Goal: Transaction & Acquisition: Purchase product/service

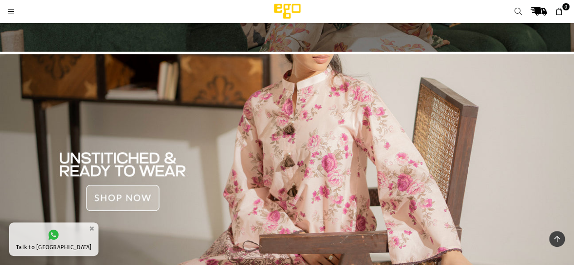
scroll to position [218, 0]
click at [9, 6] on div at bounding box center [128, 11] width 242 height 16
click at [10, 10] on icon at bounding box center [11, 12] width 8 height 8
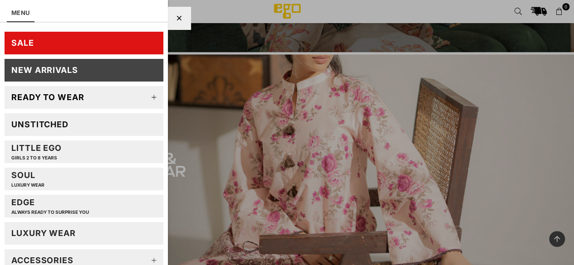
click at [64, 121] on div "Unstitched" at bounding box center [39, 124] width 57 height 10
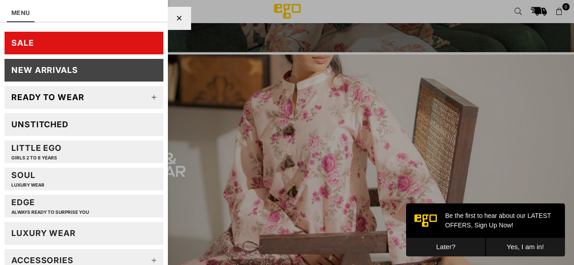
scroll to position [0, 0]
click at [51, 125] on div "Unstitched" at bounding box center [39, 124] width 57 height 10
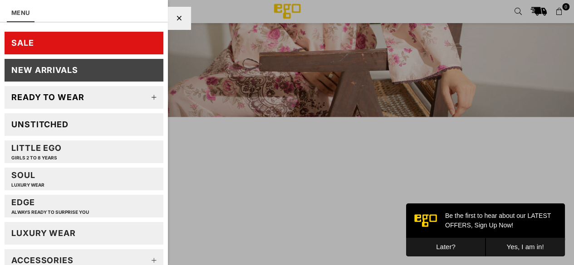
scroll to position [401, 0]
click at [82, 41] on link "SALE" at bounding box center [84, 43] width 159 height 23
click at [42, 121] on div "Unstitched" at bounding box center [39, 124] width 57 height 10
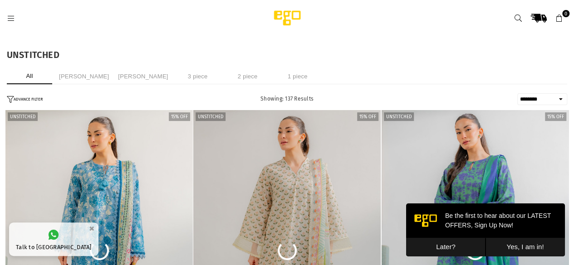
click at [534, 98] on select "**********" at bounding box center [542, 99] width 50 height 12
select select "**********"
click at [517, 93] on select "**********" at bounding box center [542, 99] width 50 height 12
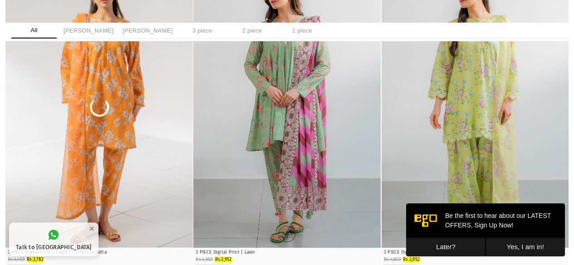
scroll to position [715, 0]
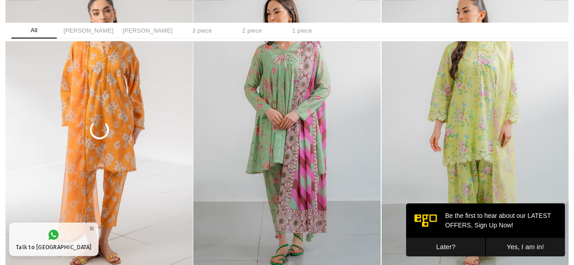
click at [183, 28] on li "3 piece" at bounding box center [202, 31] width 45 height 16
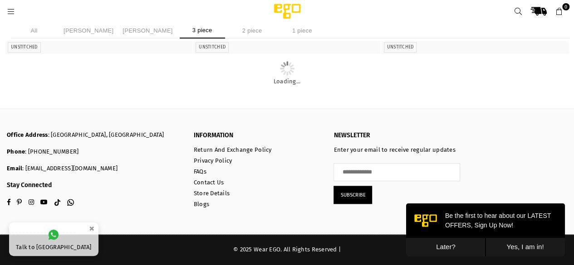
scroll to position [11111, 0]
click at [516, 10] on icon at bounding box center [518, 12] width 8 height 8
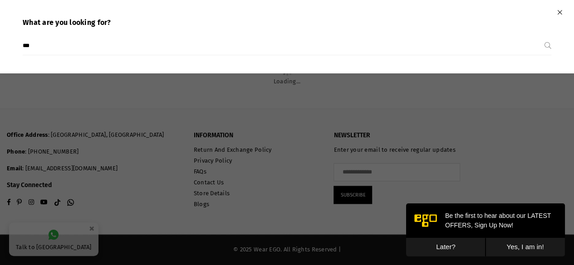
type input "***"
click at [545, 37] on button "Submit" at bounding box center [548, 46] width 7 height 18
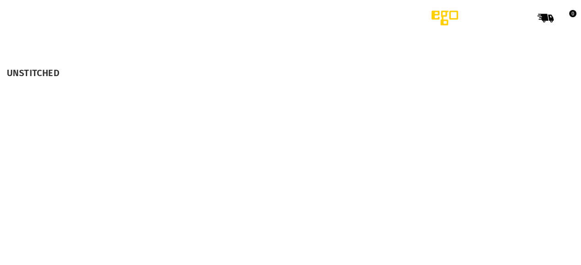
select select "******"
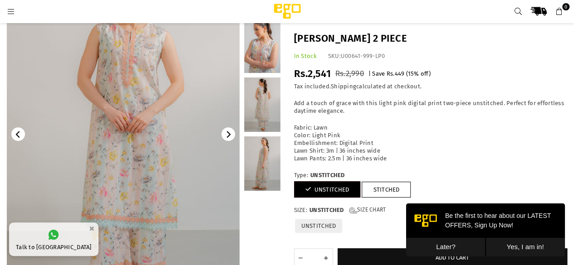
scroll to position [101, 0]
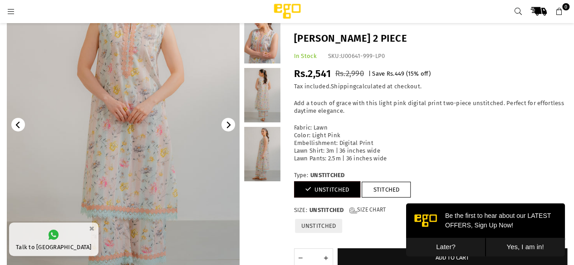
click at [251, 146] on link at bounding box center [262, 154] width 36 height 54
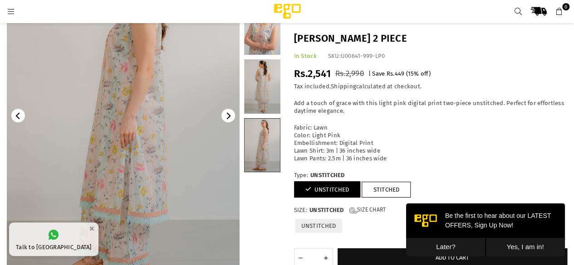
scroll to position [111, 0]
click at [262, 90] on link at bounding box center [262, 86] width 36 height 54
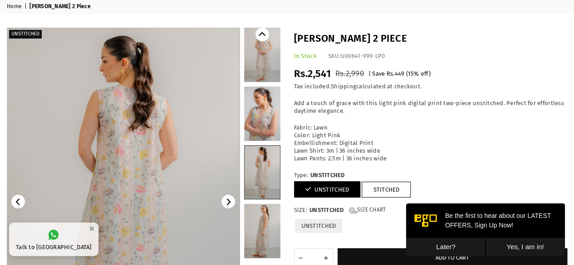
scroll to position [37, 0]
click at [262, 70] on link at bounding box center [262, 55] width 36 height 54
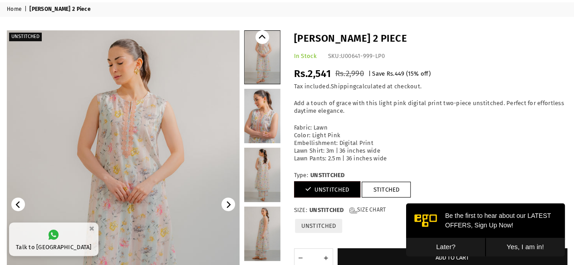
scroll to position [34, 0]
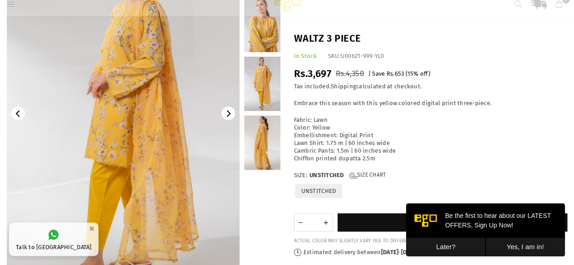
scroll to position [112, 0]
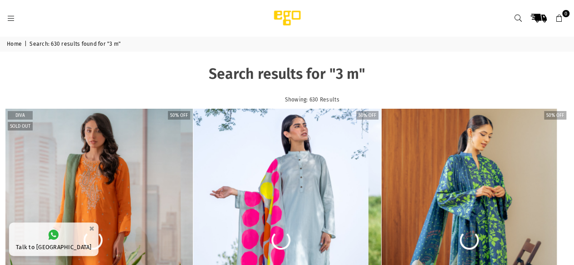
click at [517, 16] on icon at bounding box center [518, 19] width 8 height 8
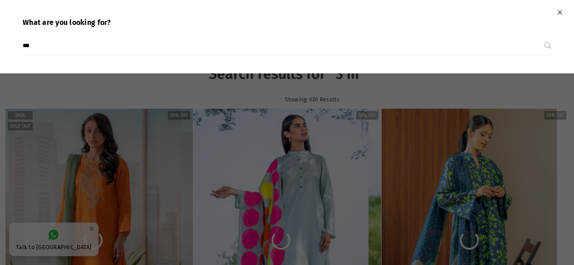
click at [62, 48] on input "***" at bounding box center [284, 46] width 522 height 18
type input "**********"
click at [545, 37] on button "Submit" at bounding box center [548, 46] width 7 height 18
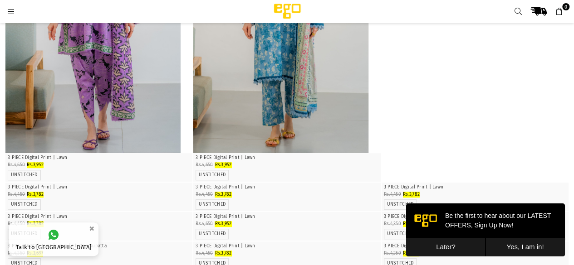
scroll to position [1959, 0]
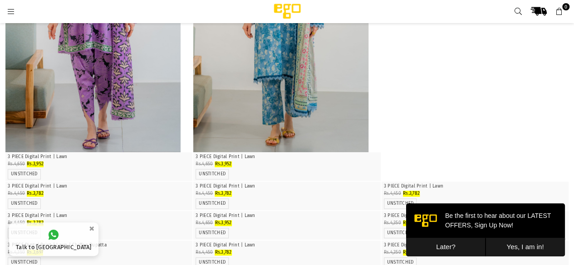
click at [516, 10] on icon at bounding box center [518, 12] width 8 height 8
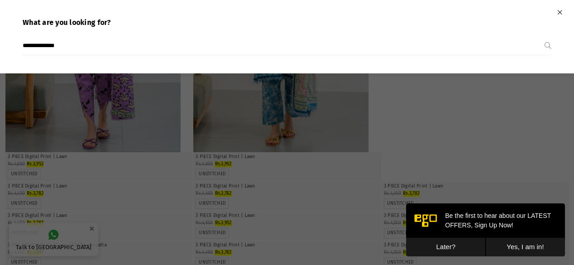
paste input "**********"
type input "**********"
click at [545, 37] on button "Submit" at bounding box center [548, 46] width 7 height 18
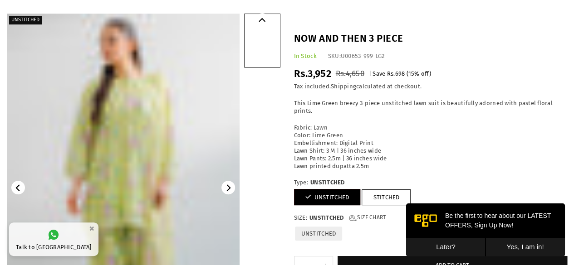
click at [276, 93] on link at bounding box center [262, 99] width 36 height 54
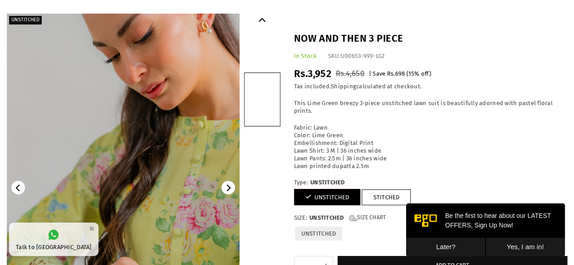
click at [275, 141] on link at bounding box center [262, 158] width 36 height 54
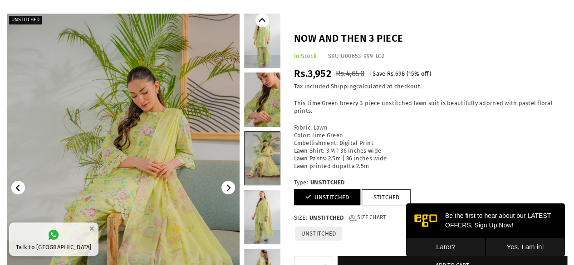
click at [266, 205] on link at bounding box center [262, 217] width 36 height 54
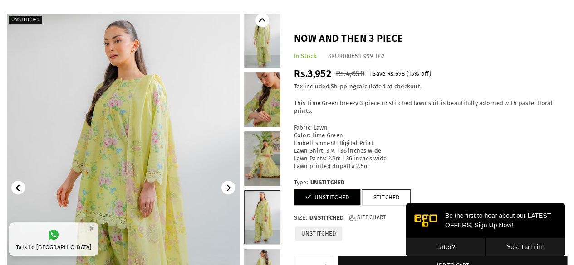
click at [266, 153] on link at bounding box center [262, 159] width 36 height 54
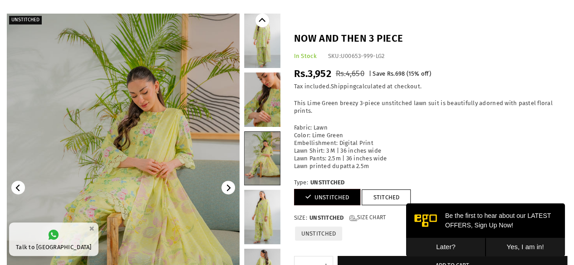
click at [264, 98] on link at bounding box center [262, 100] width 36 height 54
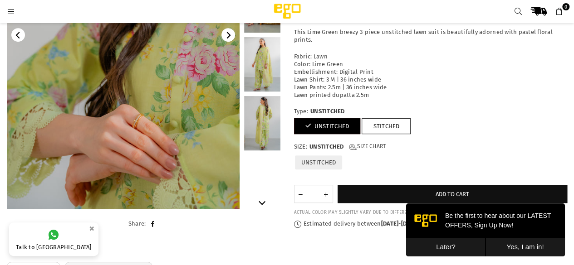
scroll to position [201, 0]
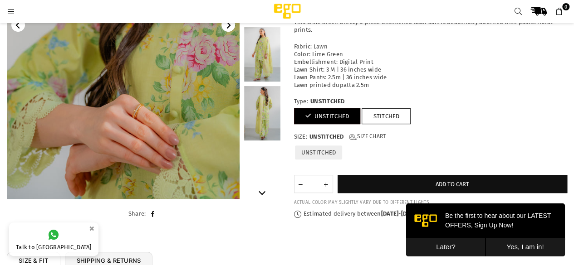
drag, startPoint x: 384, startPoint y: 69, endPoint x: 290, endPoint y: 69, distance: 94.9
click at [290, 69] on div "Now And Then 3 Piece In Stock SKU: U00653-999-LG2 Regular price Rs.3,952 Rs.4,6…" at bounding box center [430, 85] width 287 height 268
copy p "Lawn Shirt: 3 M | 36 inches wide"
click at [449, 65] on p "Fabric: Lawn Color: Lime Green Embellishment: Digital Print Lawn Shirt: 3 M | 3…" at bounding box center [431, 66] width 274 height 46
click at [387, 116] on link "STITCHED" at bounding box center [386, 116] width 49 height 16
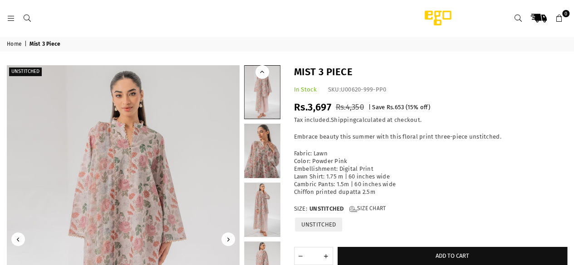
click at [260, 154] on link at bounding box center [262, 151] width 36 height 54
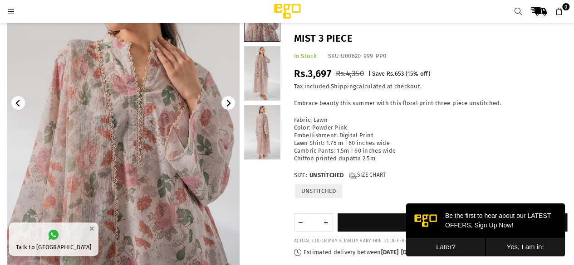
click at [364, 187] on div "Size: UNSTITCHED Size Chart UNSTITCHED" at bounding box center [431, 187] width 278 height 30
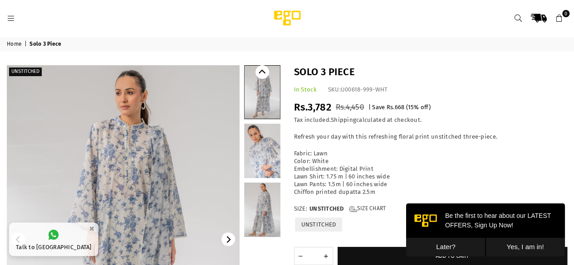
click at [269, 157] on link at bounding box center [262, 151] width 36 height 54
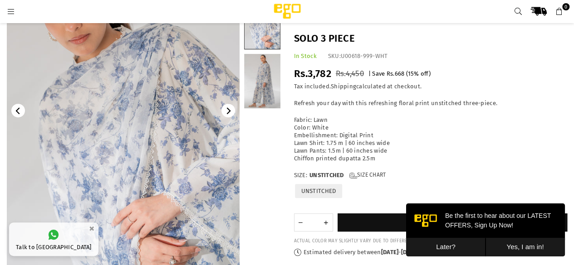
scroll to position [115, 0]
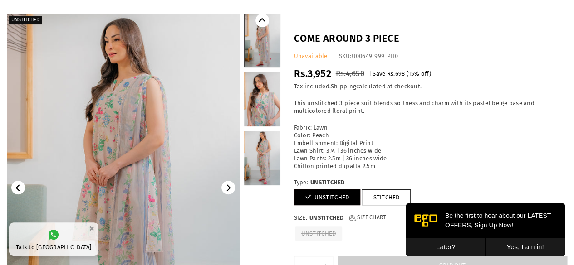
scroll to position [52, 0]
click at [252, 104] on link at bounding box center [262, 99] width 36 height 54
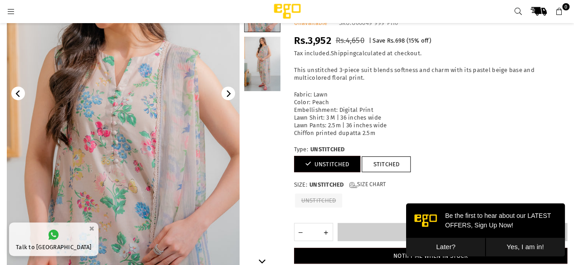
scroll to position [132, 0]
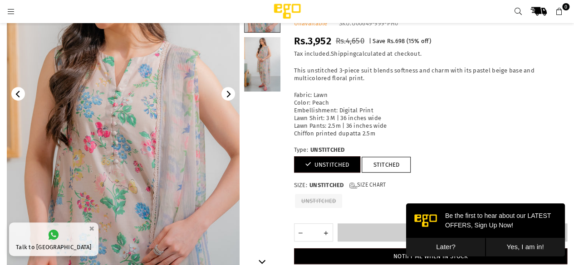
click at [256, 64] on link at bounding box center [262, 64] width 36 height 54
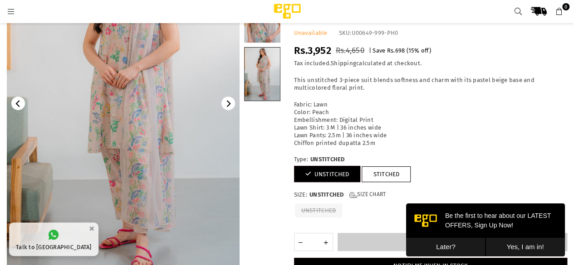
scroll to position [123, 0]
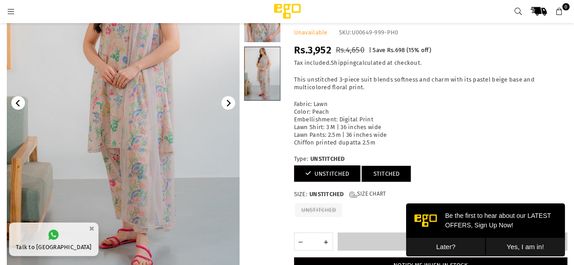
click at [369, 174] on link "STITCHED" at bounding box center [386, 174] width 49 height 16
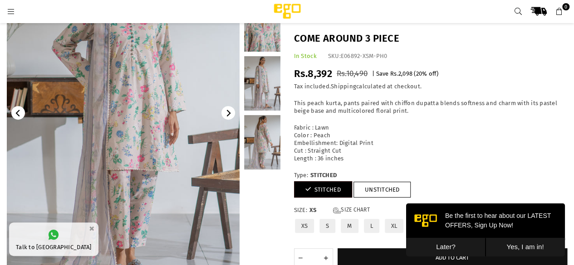
click at [261, 79] on link at bounding box center [262, 83] width 36 height 54
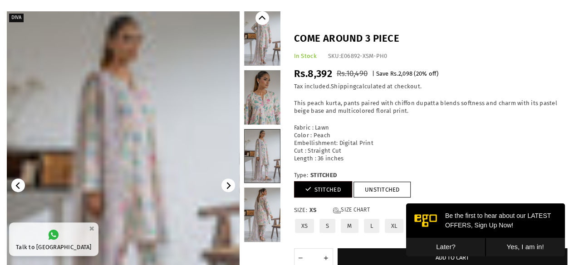
scroll to position [54, 0]
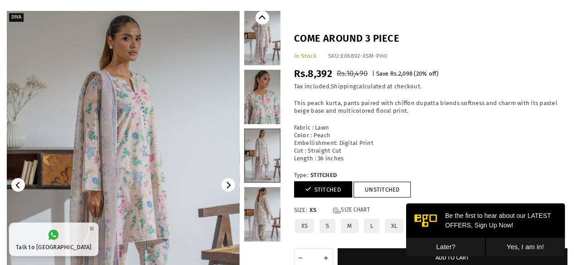
click at [264, 104] on link at bounding box center [262, 97] width 36 height 54
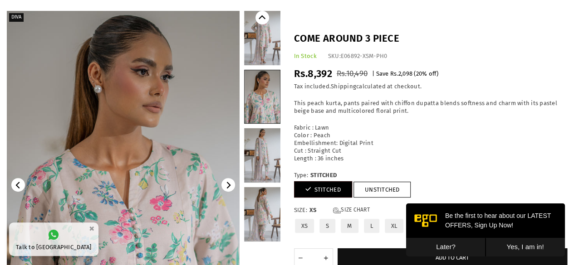
click at [350, 224] on label "M" at bounding box center [349, 227] width 19 height 16
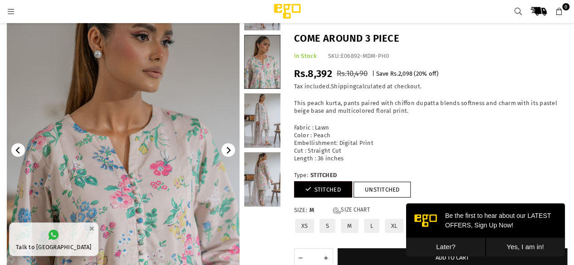
scroll to position [70, 0]
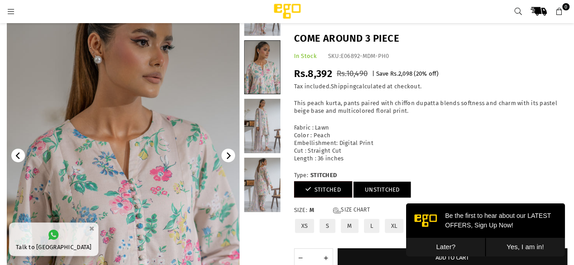
click at [381, 190] on link "UNSTITCHED" at bounding box center [383, 190] width 58 height 16
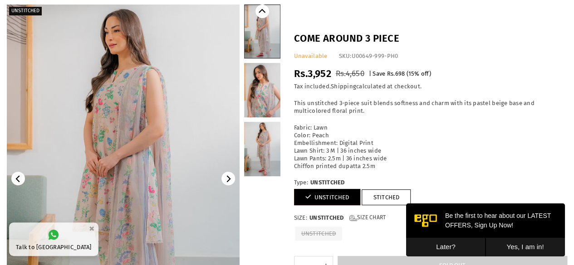
scroll to position [63, 0]
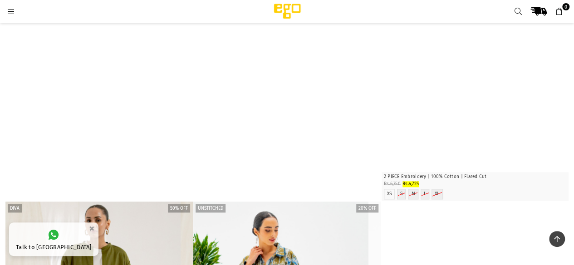
scroll to position [310, 0]
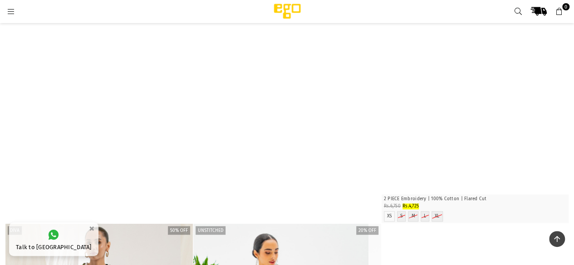
click at [517, 10] on icon at bounding box center [518, 12] width 8 height 8
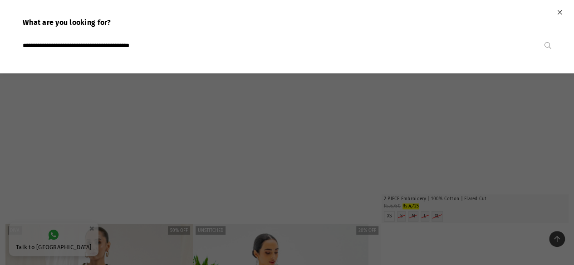
click at [179, 41] on input "**********" at bounding box center [284, 46] width 522 height 18
type input "**********"
click at [545, 37] on button "Submit" at bounding box center [548, 46] width 7 height 18
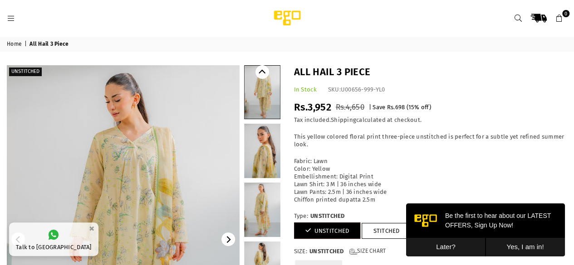
click at [247, 157] on link at bounding box center [262, 151] width 36 height 54
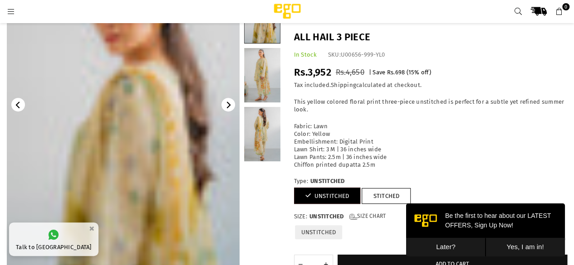
scroll to position [119, 0]
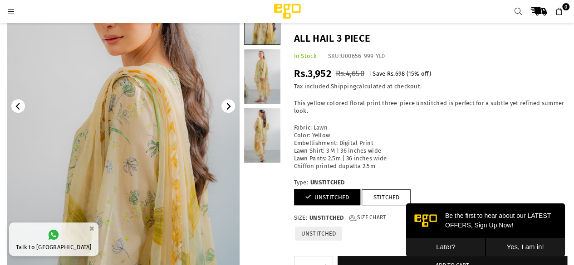
click at [257, 135] on link at bounding box center [262, 135] width 36 height 54
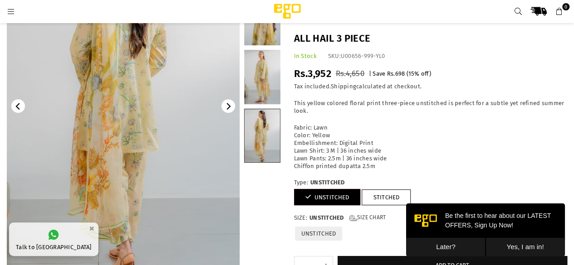
click at [258, 28] on link at bounding box center [262, 18] width 36 height 54
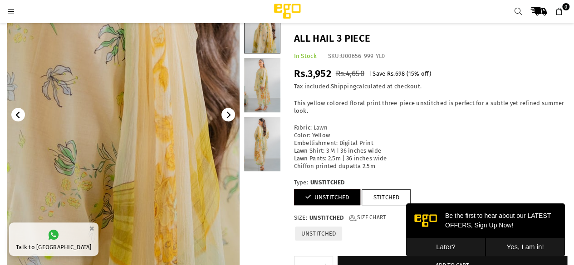
scroll to position [110, 0]
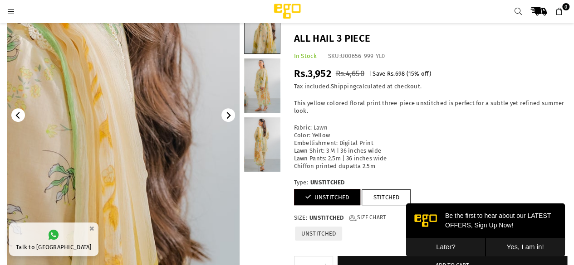
click at [250, 144] on link at bounding box center [262, 145] width 36 height 54
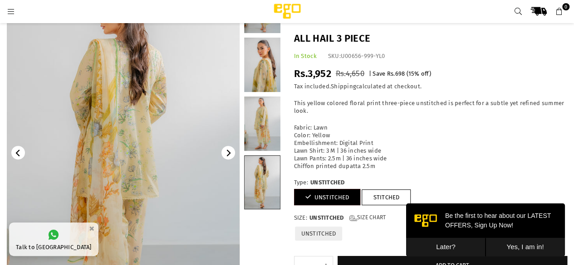
scroll to position [72, 0]
click at [266, 108] on link at bounding box center [262, 124] width 36 height 54
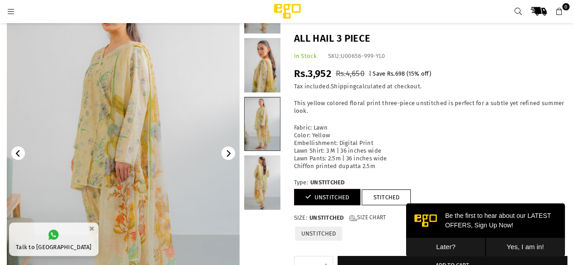
scroll to position [0, 0]
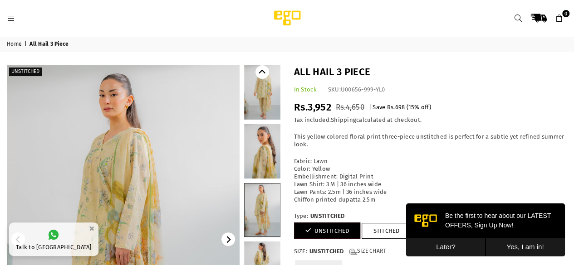
click at [265, 98] on link at bounding box center [262, 92] width 36 height 54
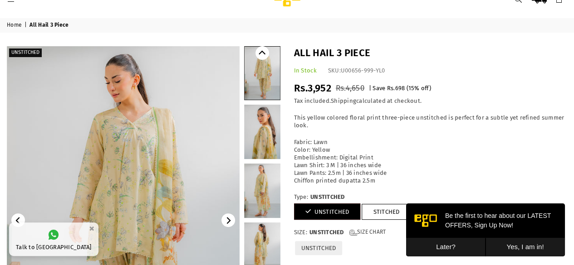
scroll to position [19, 0]
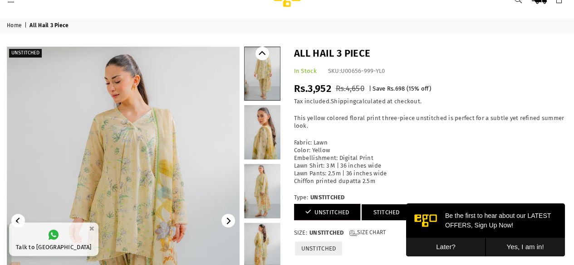
click at [374, 210] on link "STITCHED" at bounding box center [386, 213] width 49 height 16
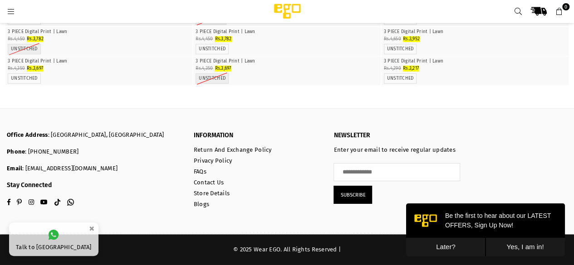
scroll to position [2987, 0]
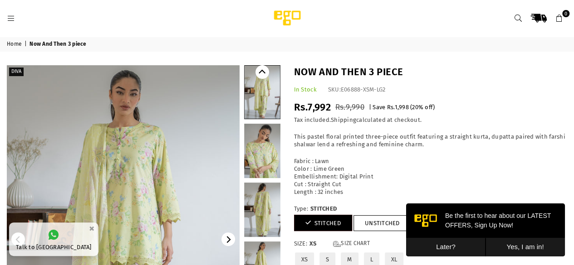
click at [269, 151] on link at bounding box center [262, 151] width 36 height 54
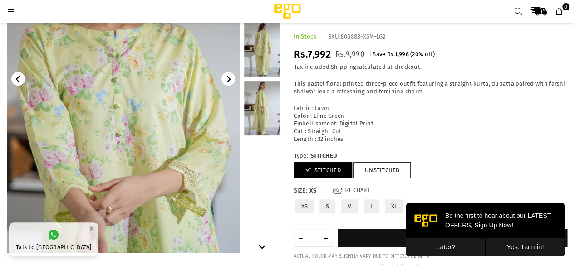
scroll to position [146, 0]
click at [271, 94] on link at bounding box center [262, 109] width 36 height 54
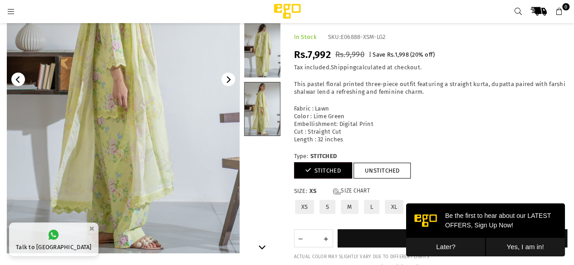
click at [263, 53] on link at bounding box center [262, 50] width 36 height 54
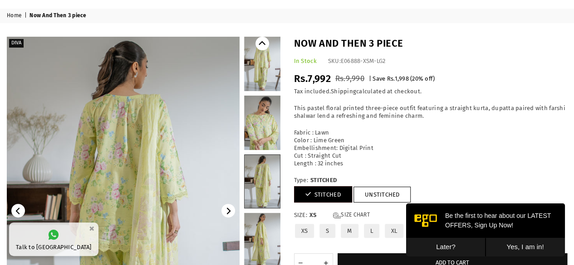
scroll to position [27, 0]
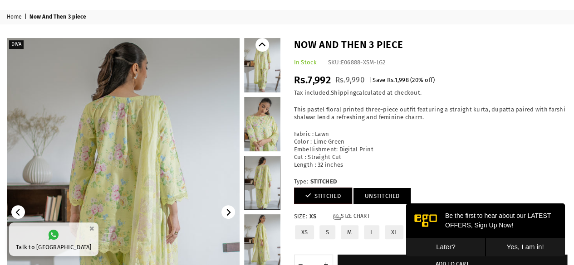
click at [367, 194] on link "UNSTITCHED" at bounding box center [383, 196] width 58 height 16
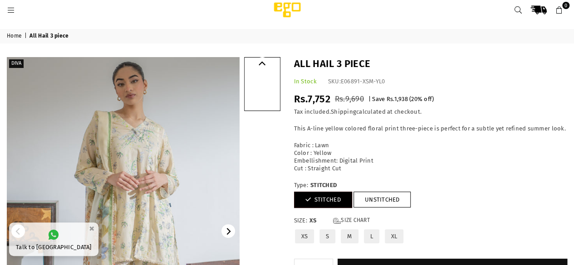
scroll to position [9, 0]
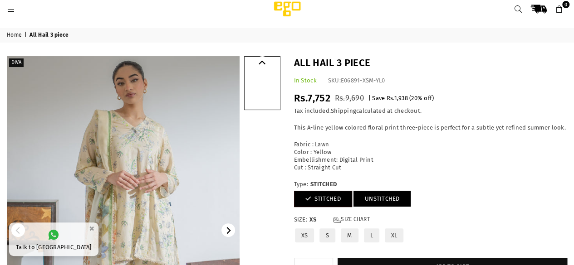
click at [370, 197] on link "UNSTITCHED" at bounding box center [383, 199] width 58 height 16
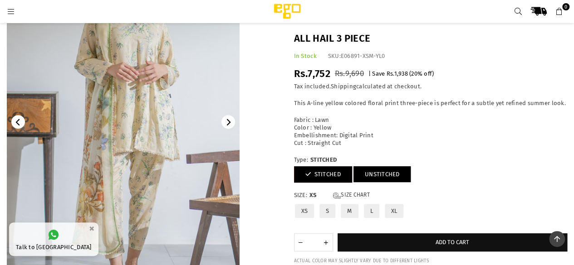
scroll to position [102, 0]
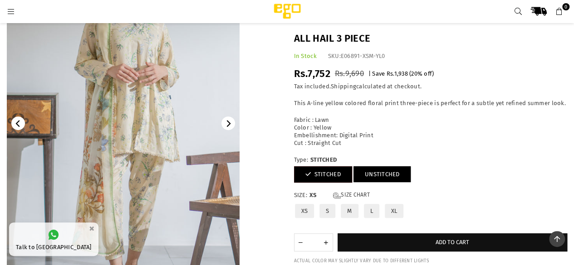
click at [369, 172] on link "UNSTITCHED" at bounding box center [383, 175] width 58 height 16
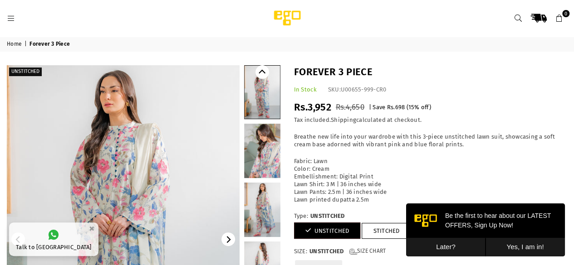
click at [253, 196] on link at bounding box center [262, 210] width 36 height 54
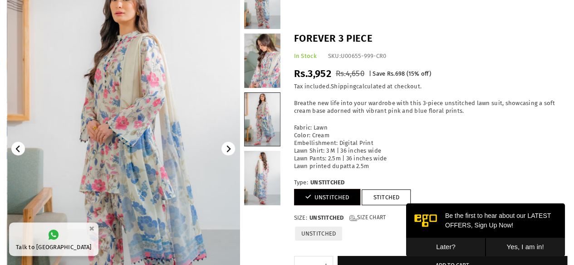
scroll to position [93, 0]
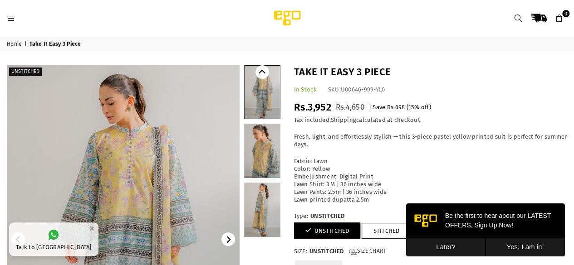
click at [260, 154] on link at bounding box center [262, 151] width 36 height 54
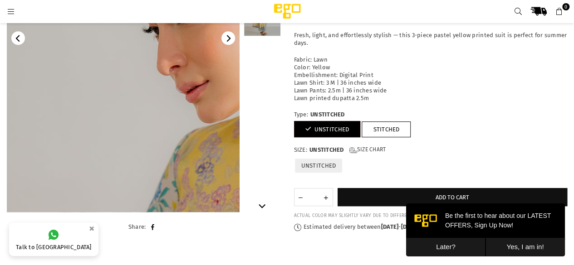
scroll to position [187, 0]
